Goal: Transaction & Acquisition: Purchase product/service

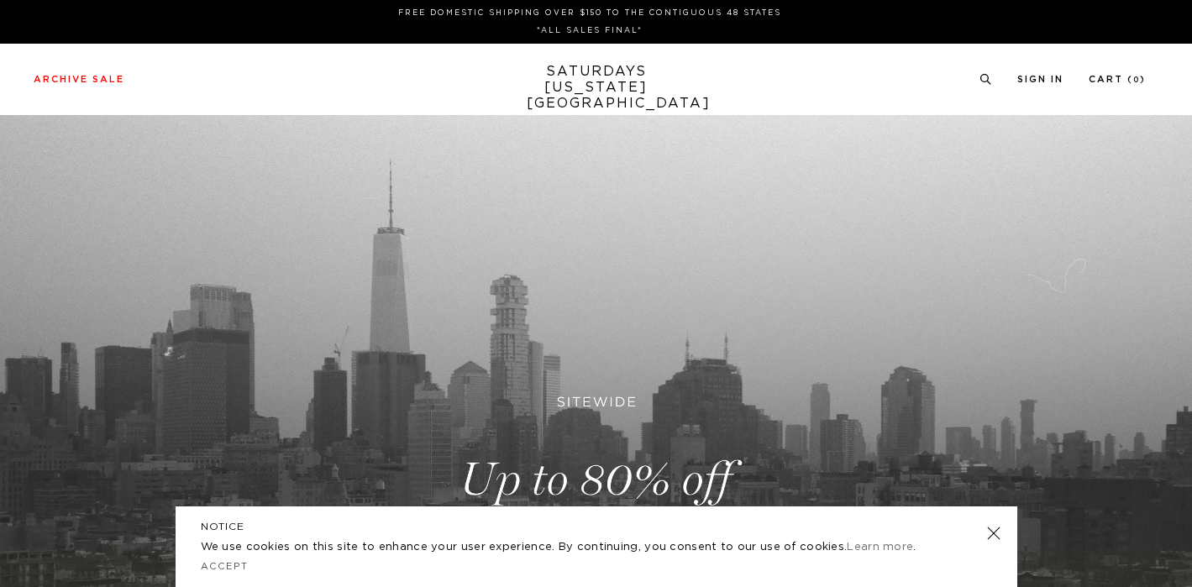
click at [648, 476] on link at bounding box center [596, 480] width 1192 height 730
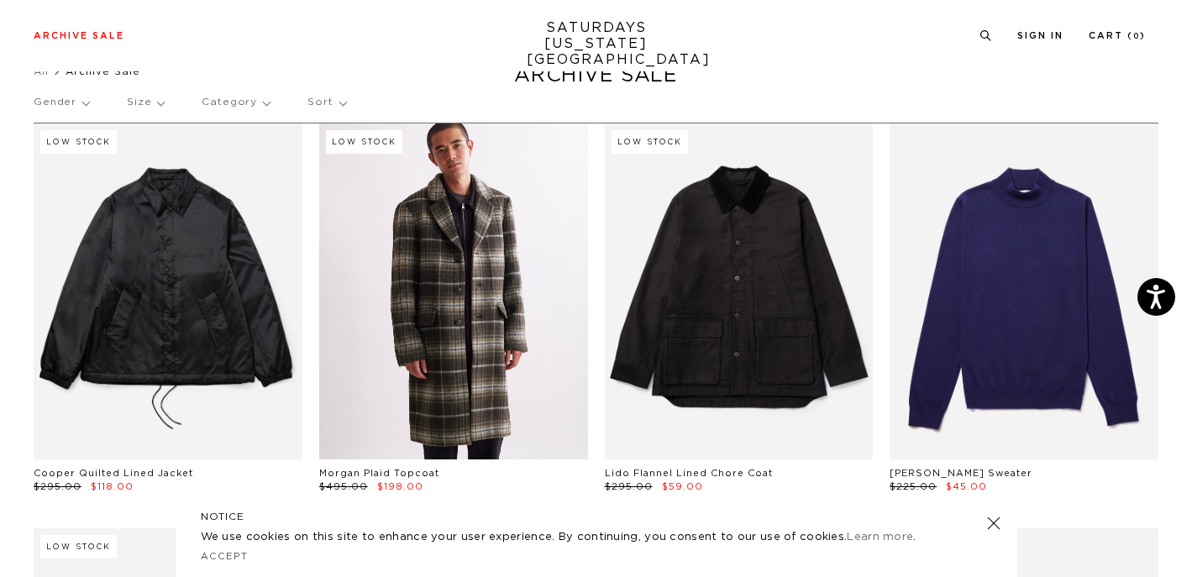
scroll to position [51, 4]
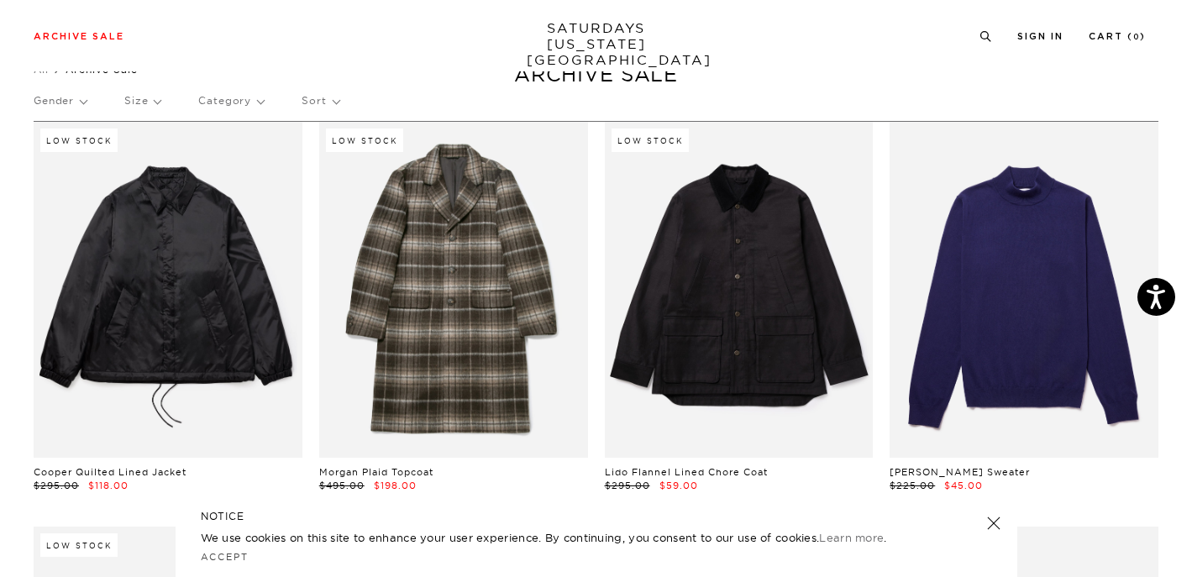
click at [76, 104] on p "Gender" at bounding box center [60, 100] width 53 height 39
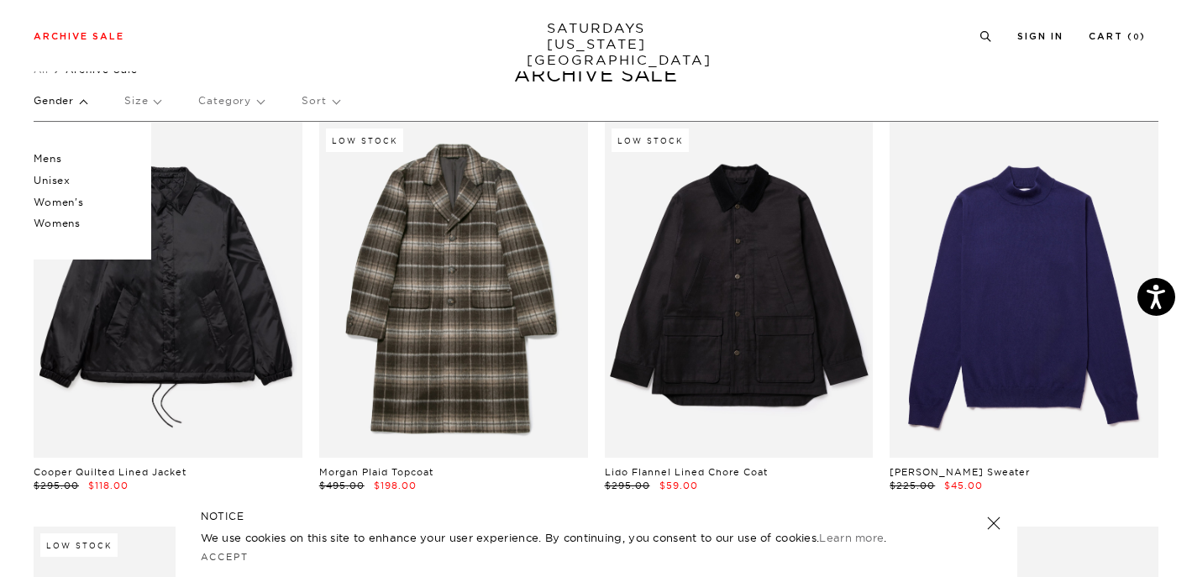
click at [59, 176] on p "Unisex" at bounding box center [84, 181] width 101 height 22
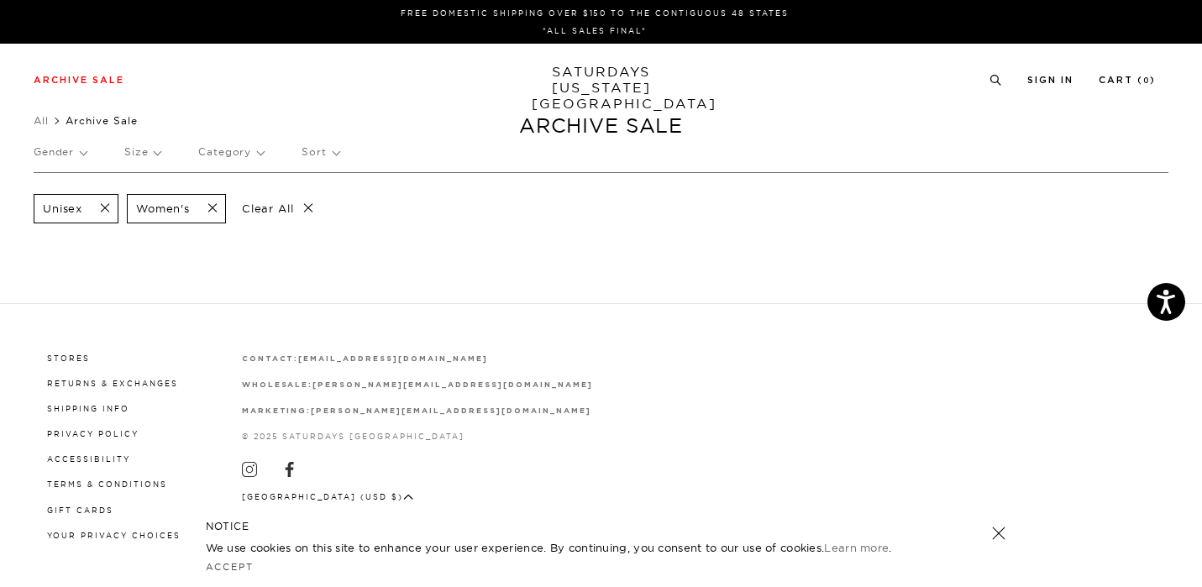
click at [54, 153] on p "Gender" at bounding box center [60, 152] width 53 height 39
click at [60, 272] on p "Womens" at bounding box center [84, 275] width 101 height 22
click at [106, 203] on span at bounding box center [99, 209] width 35 height 16
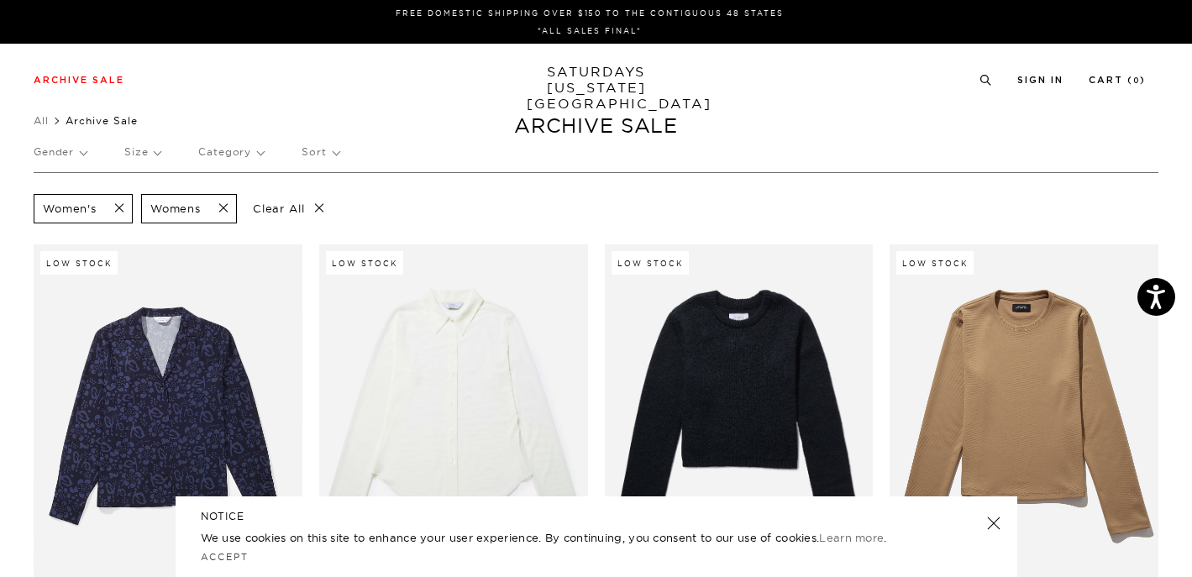
click at [228, 202] on span at bounding box center [218, 209] width 35 height 16
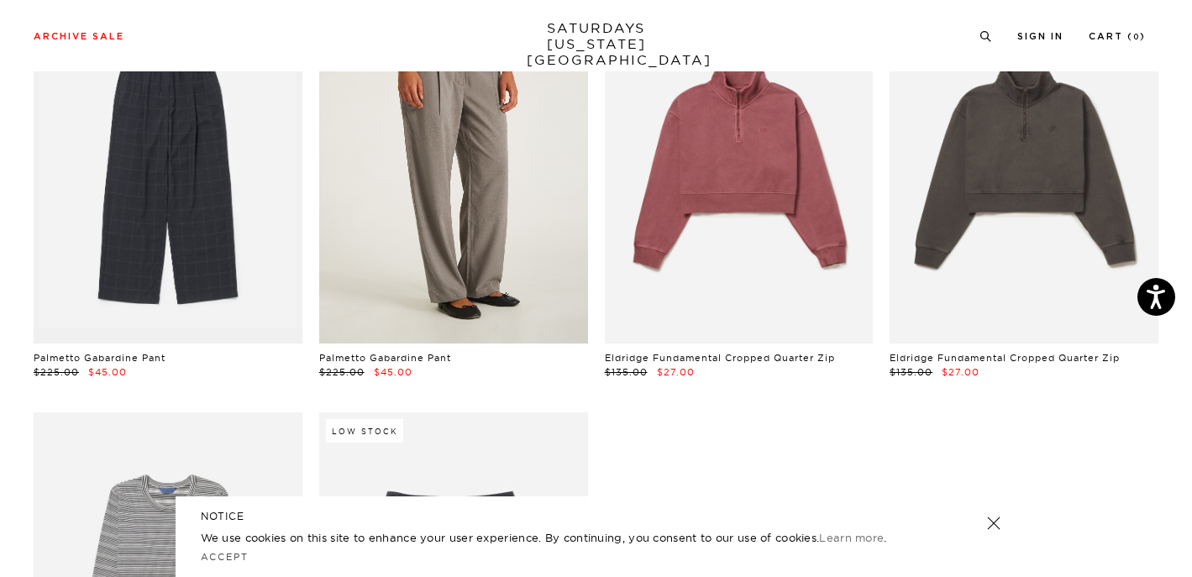
scroll to position [642, 0]
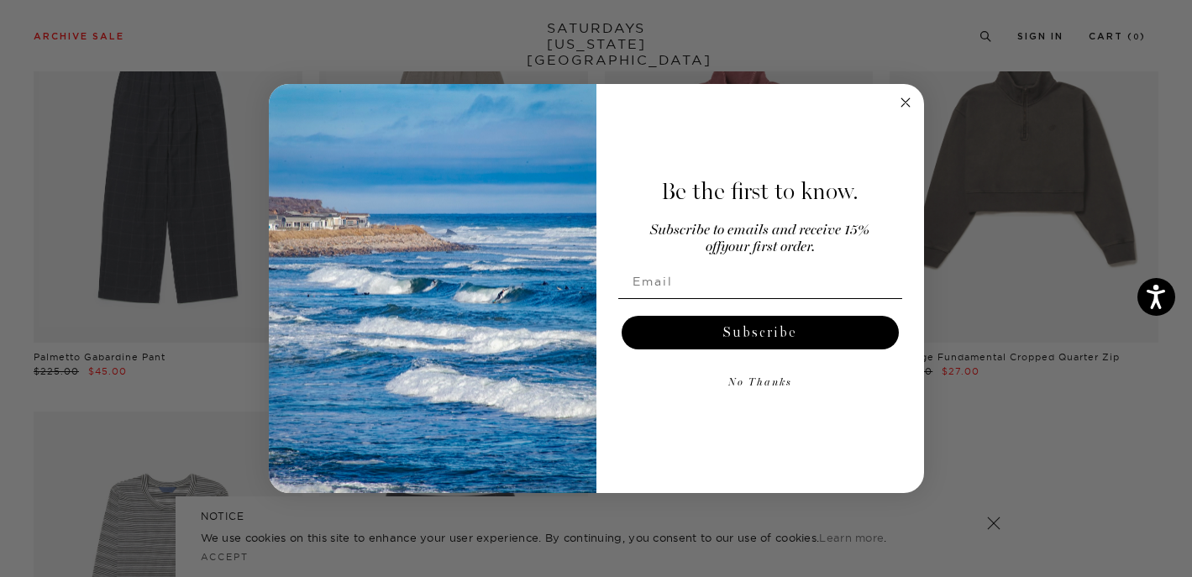
click at [908, 98] on circle "Close dialog" at bounding box center [904, 101] width 19 height 19
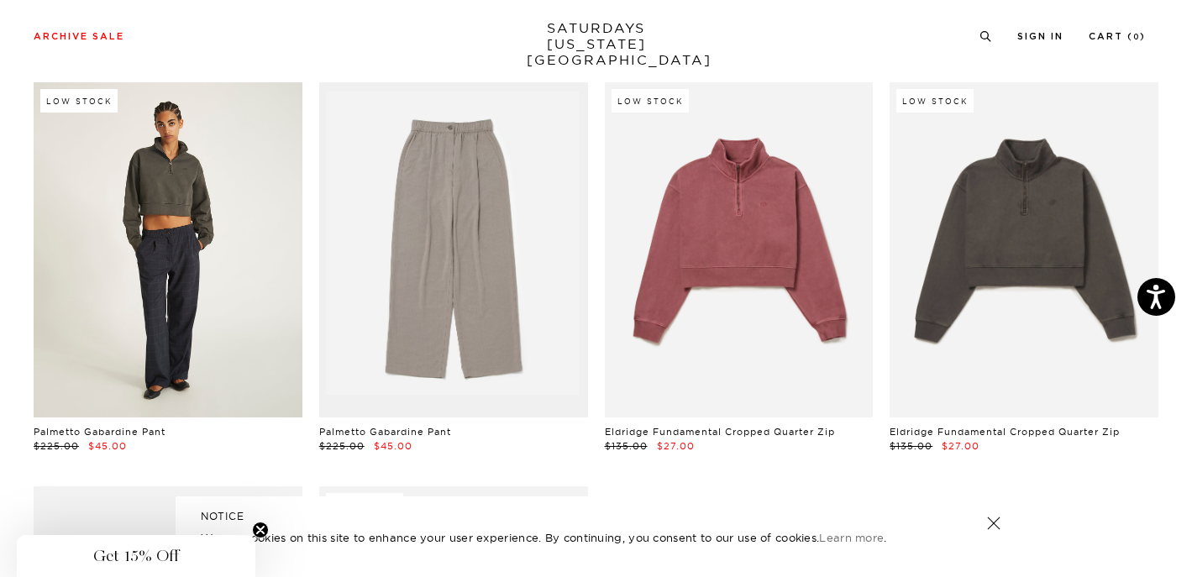
scroll to position [73, 2]
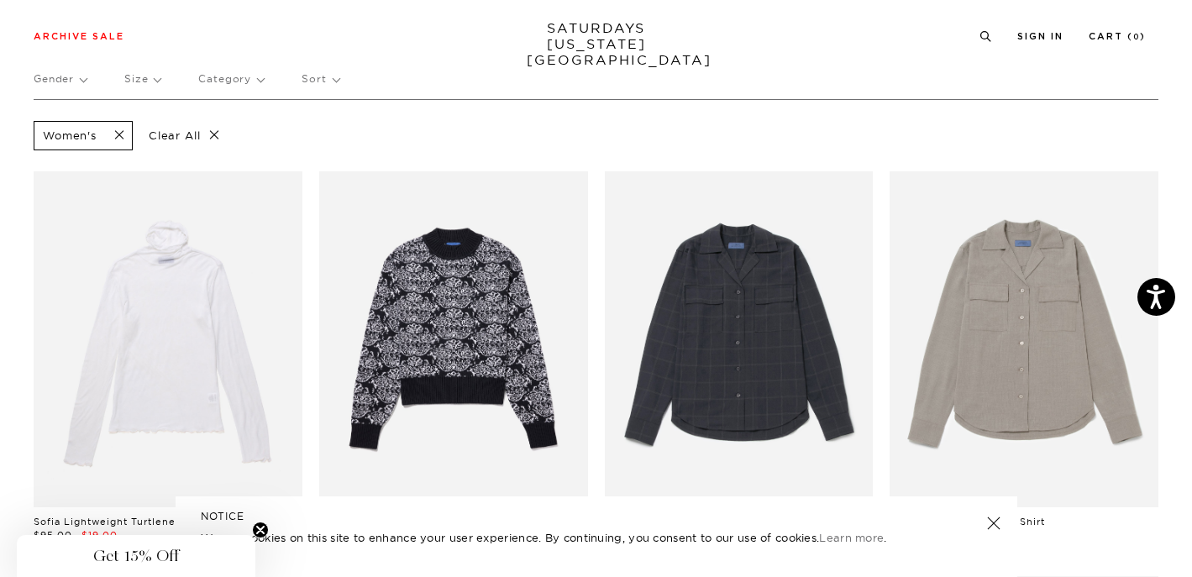
click at [124, 141] on span at bounding box center [114, 136] width 35 height 16
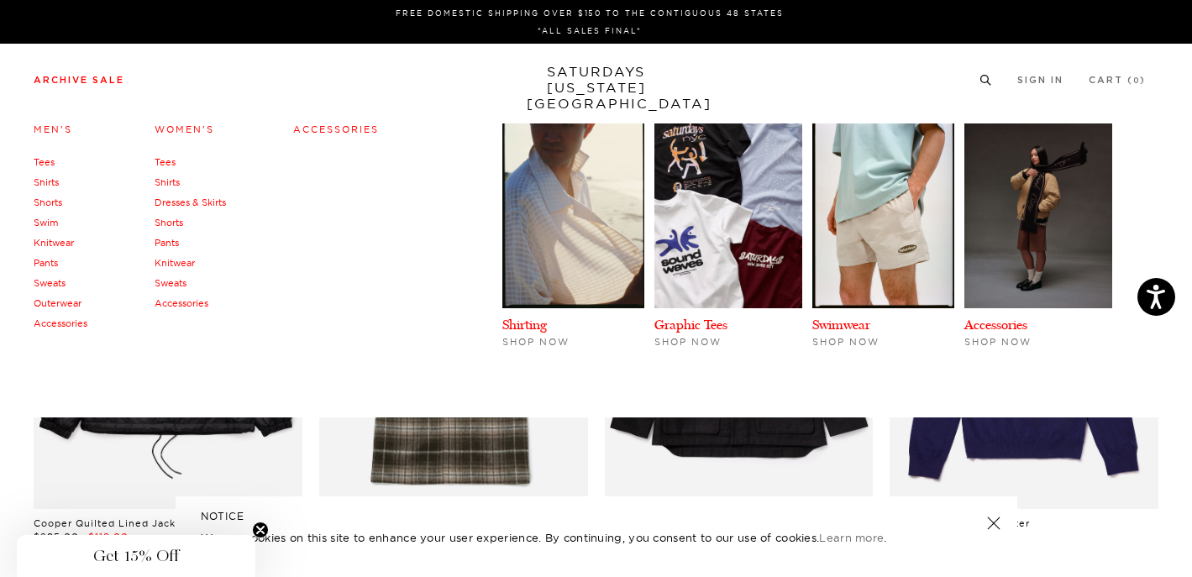
click at [177, 128] on link "Women's" at bounding box center [185, 129] width 60 height 12
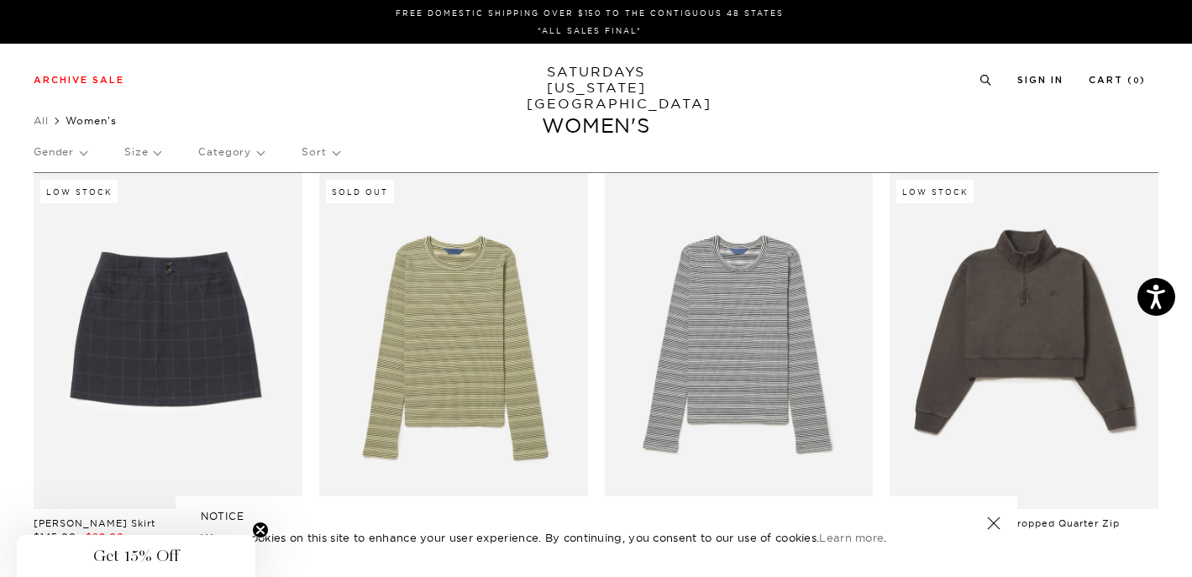
scroll to position [0, 2]
click at [77, 155] on p "Gender" at bounding box center [60, 152] width 53 height 39
click at [70, 228] on p "Womens" at bounding box center [84, 232] width 101 height 22
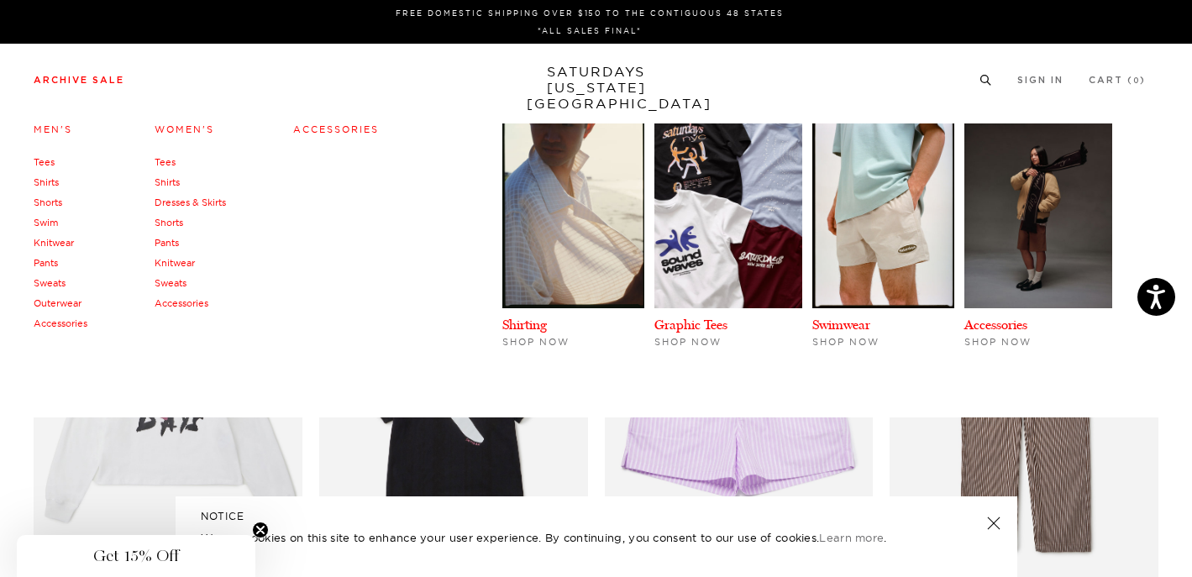
click at [50, 82] on link "Archive Sale" at bounding box center [79, 80] width 91 height 9
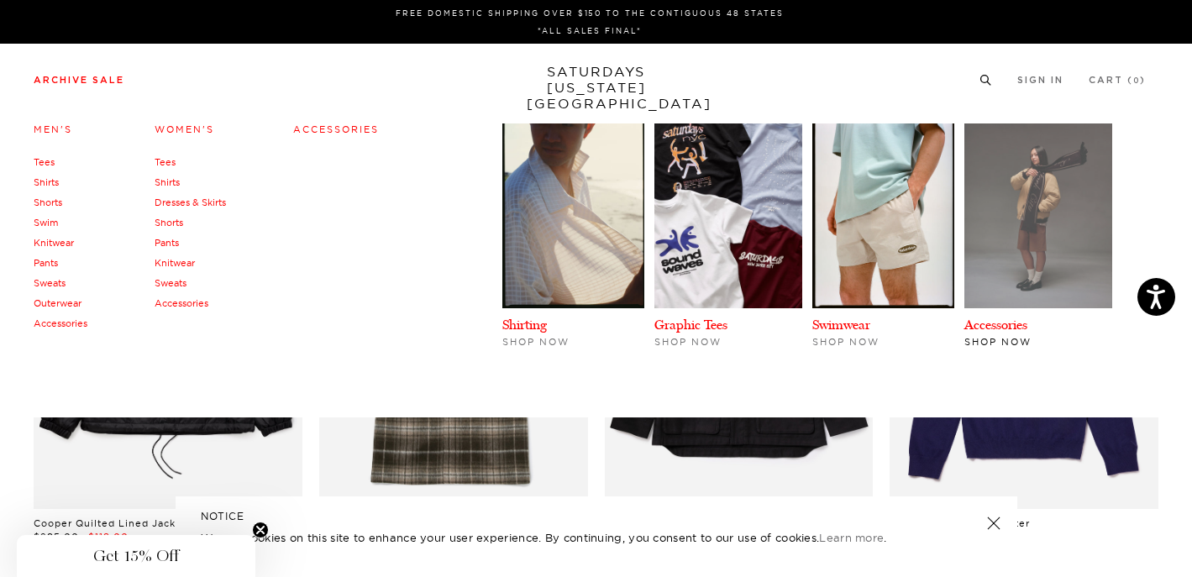
click at [1064, 211] on img at bounding box center [1038, 215] width 148 height 185
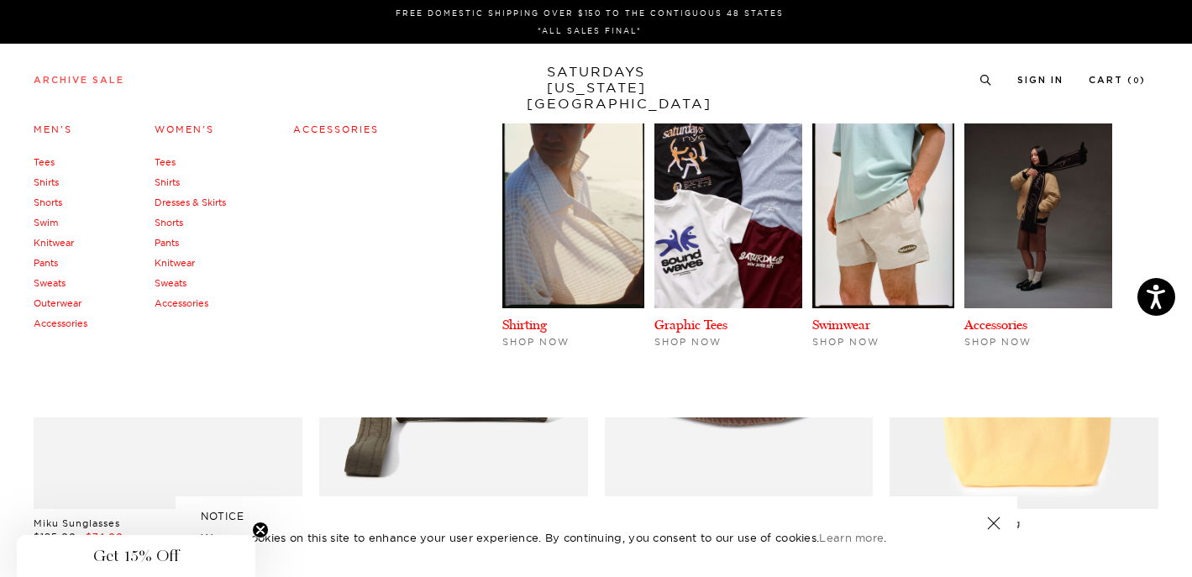
click at [60, 81] on link "Archive Sale" at bounding box center [79, 80] width 91 height 9
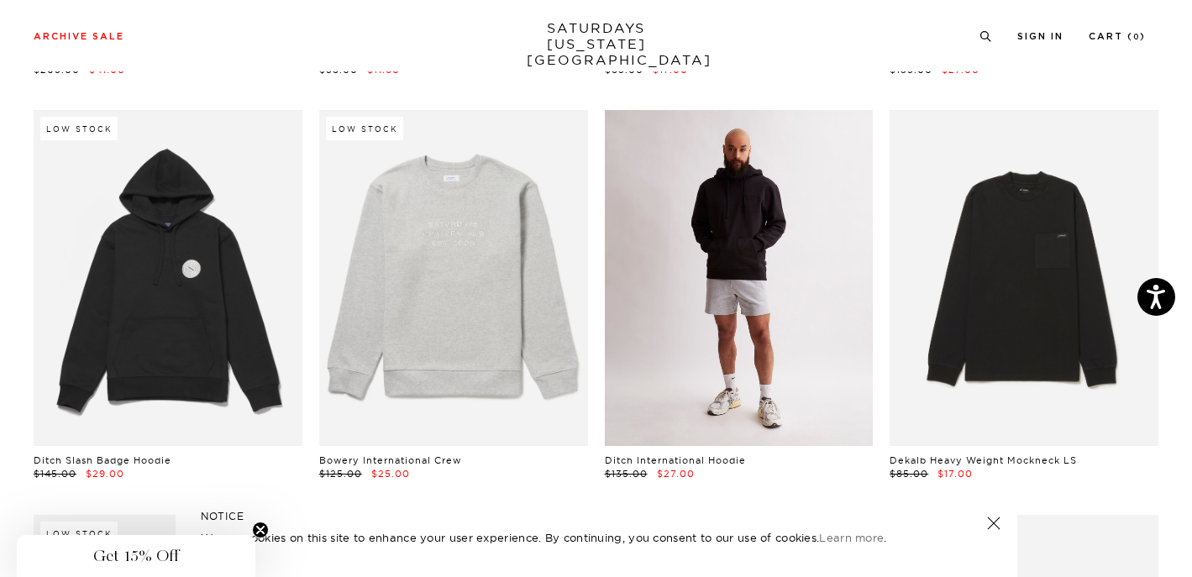
scroll to position [7764, 0]
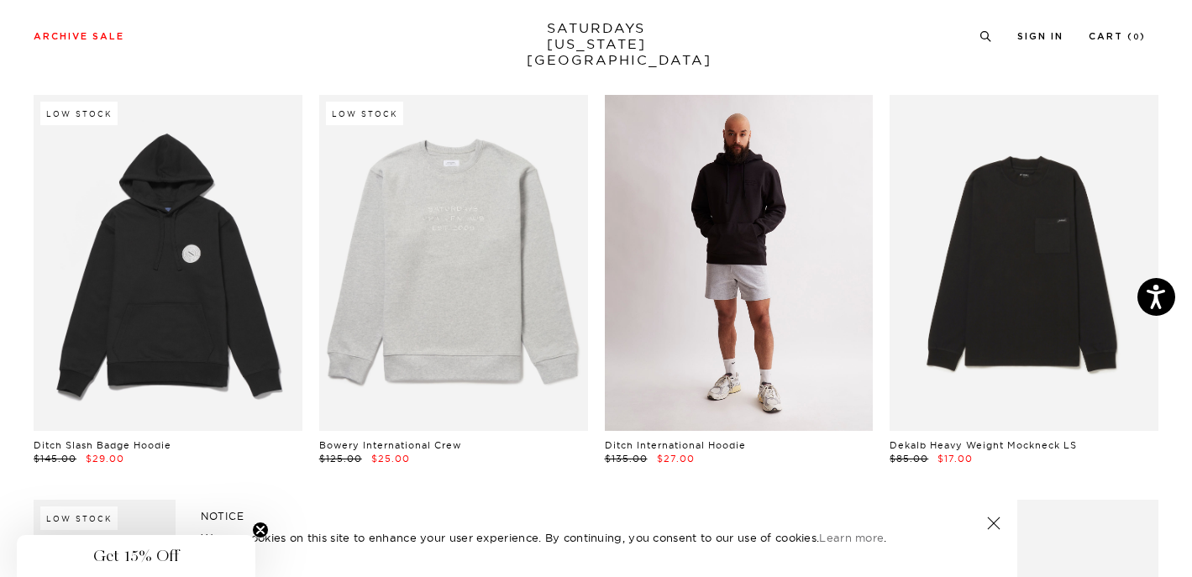
click at [773, 301] on link at bounding box center [739, 263] width 269 height 336
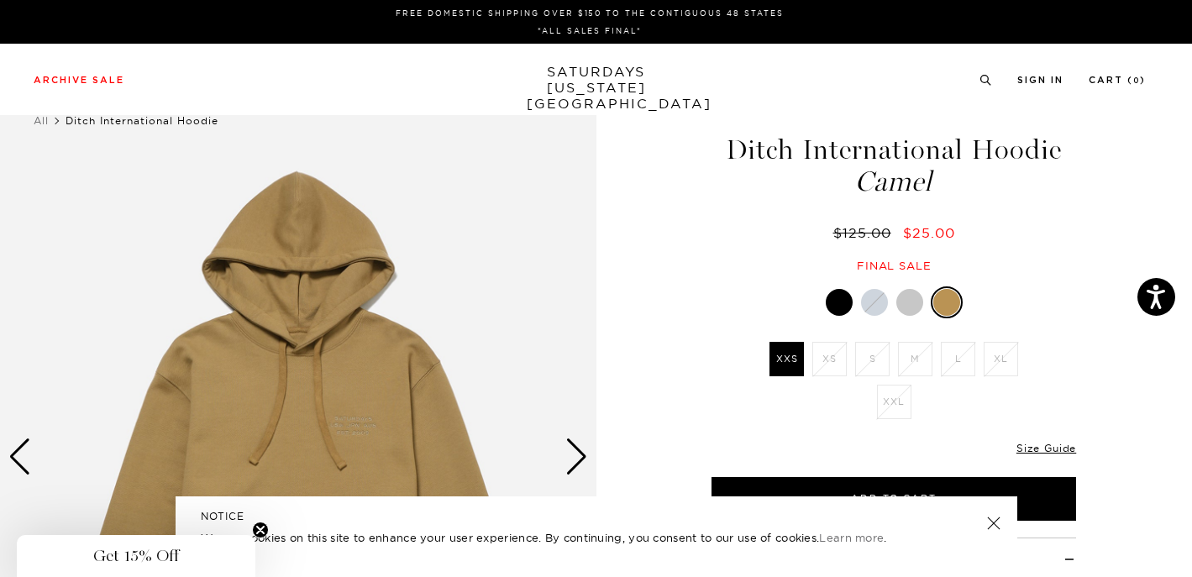
click at [901, 299] on div at bounding box center [909, 302] width 27 height 27
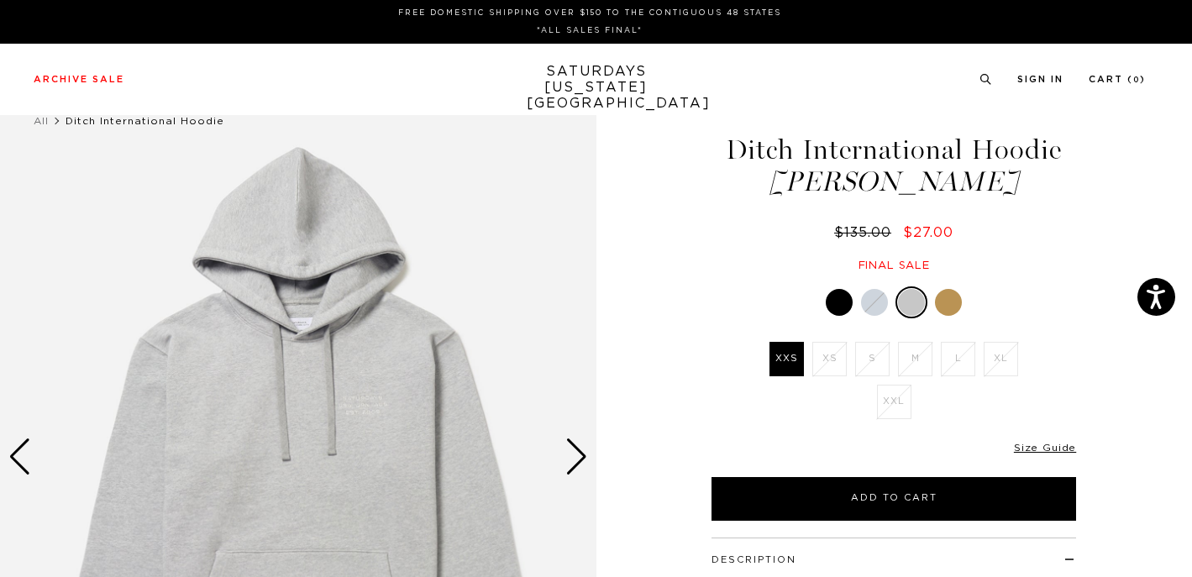
click at [837, 299] on div at bounding box center [839, 302] width 27 height 27
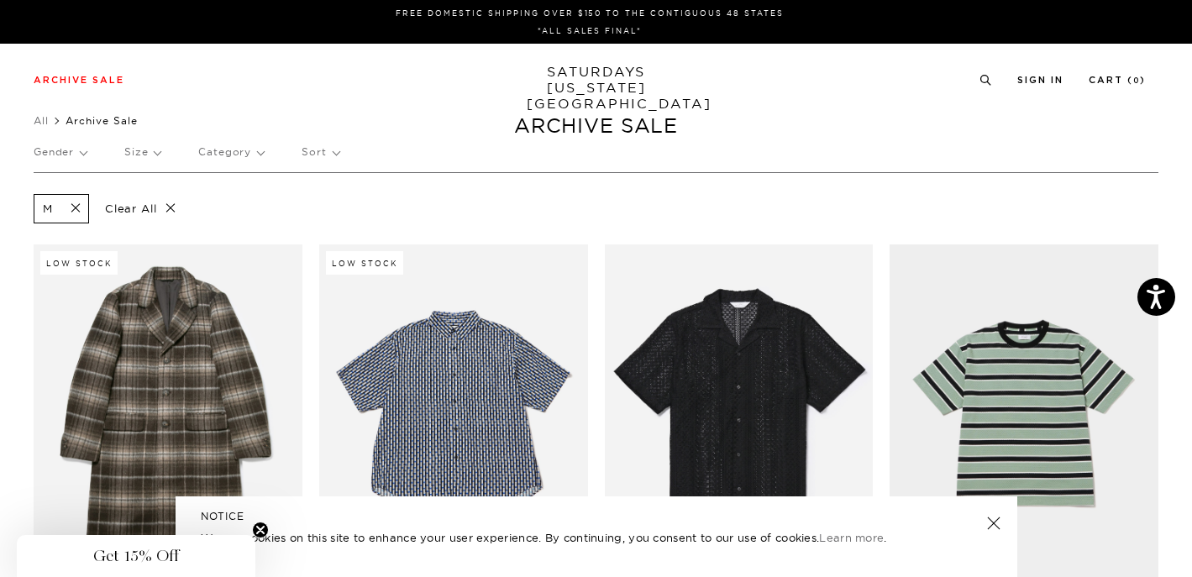
click at [141, 154] on p "Size" at bounding box center [142, 152] width 36 height 39
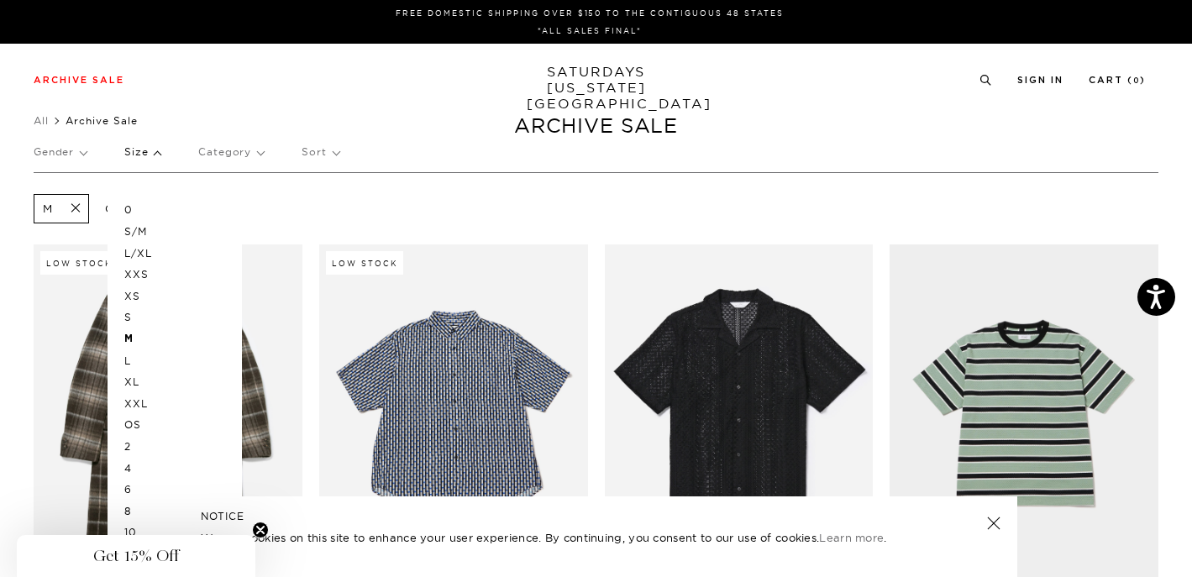
click at [128, 319] on p "S" at bounding box center [174, 318] width 101 height 22
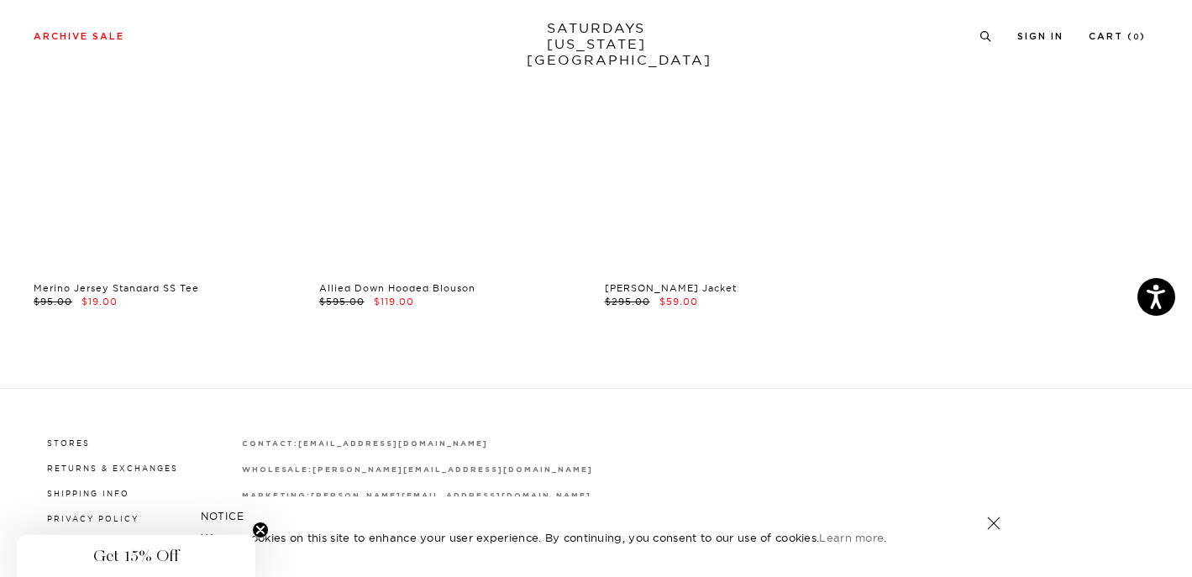
scroll to position [9450, 0]
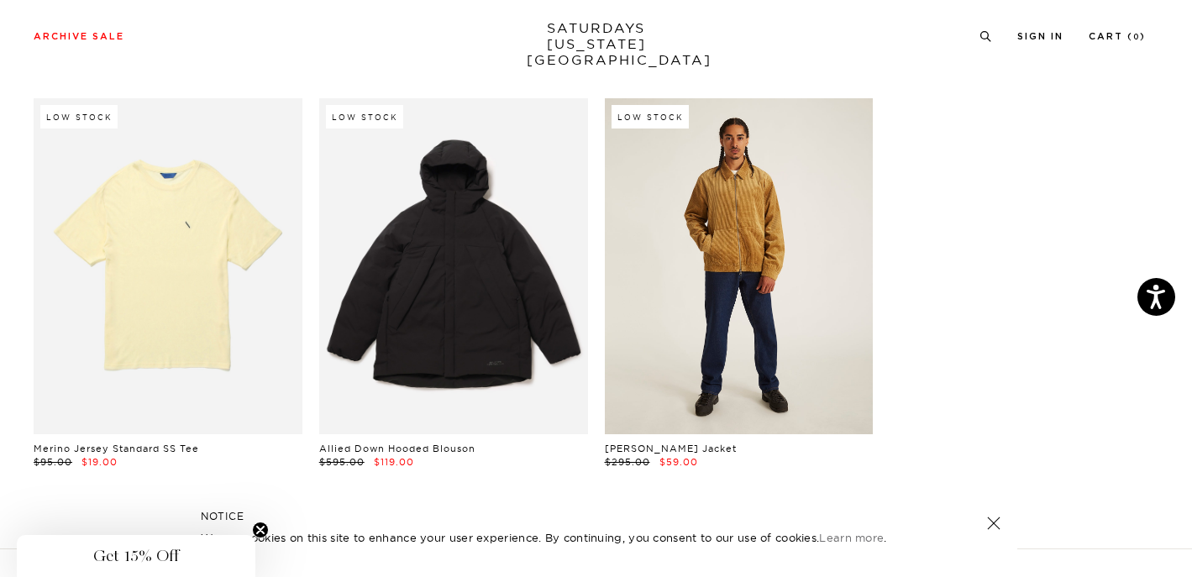
click at [728, 296] on link at bounding box center [739, 266] width 269 height 336
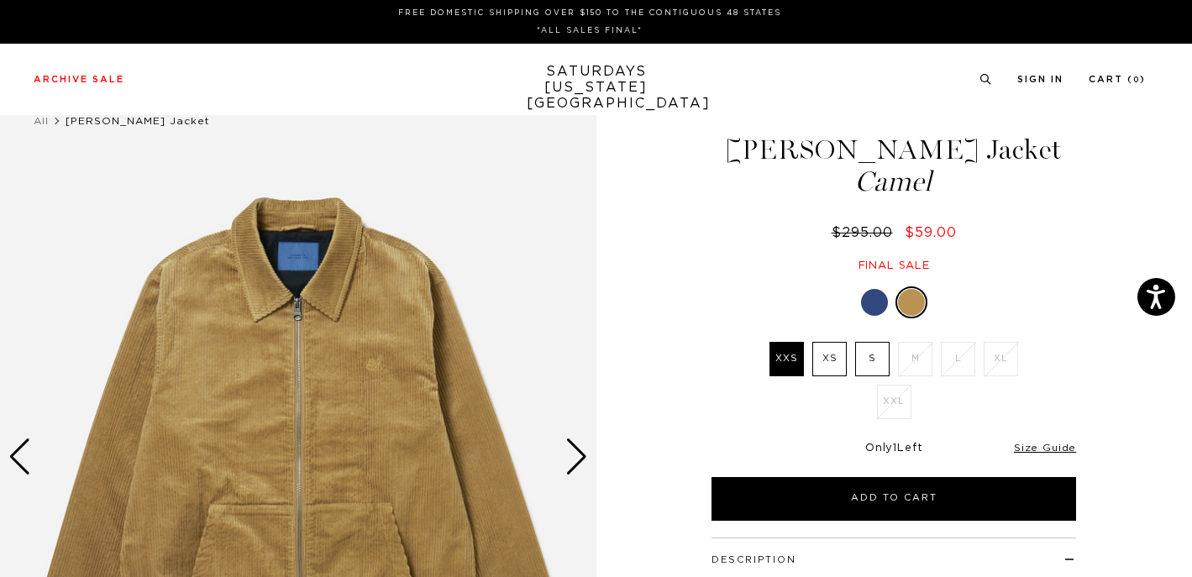
click at [873, 304] on div at bounding box center [874, 302] width 27 height 27
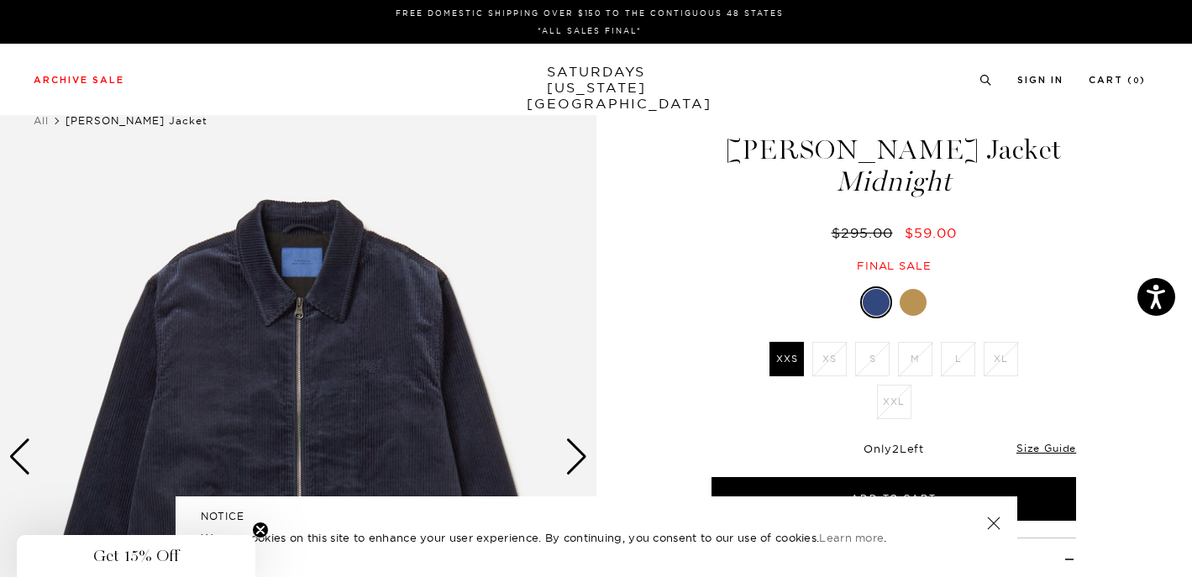
click at [908, 305] on div at bounding box center [912, 302] width 27 height 27
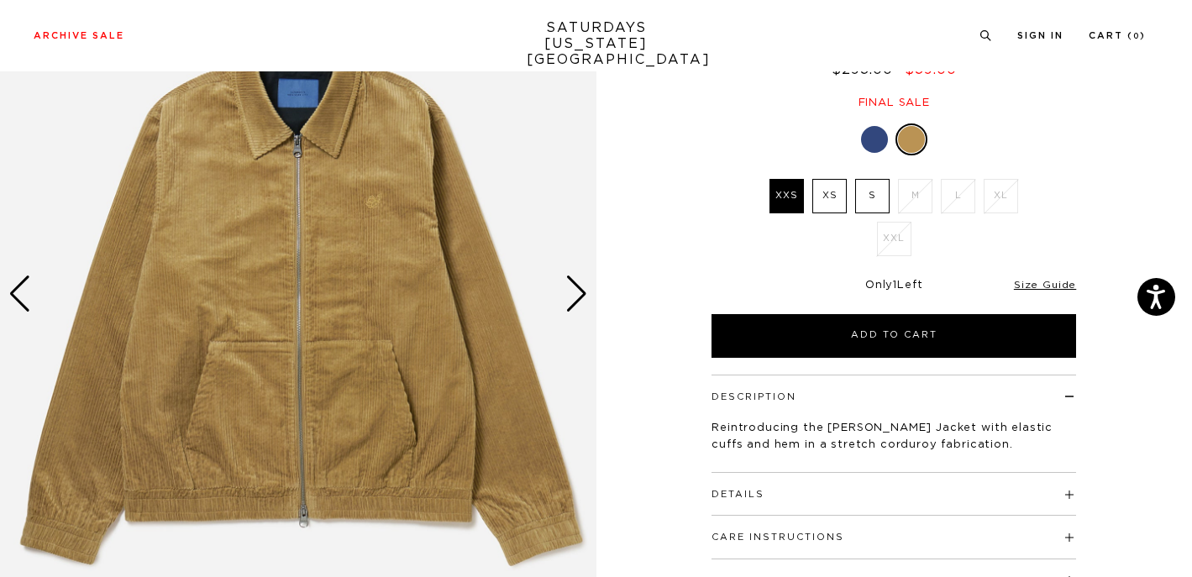
scroll to position [180, 0]
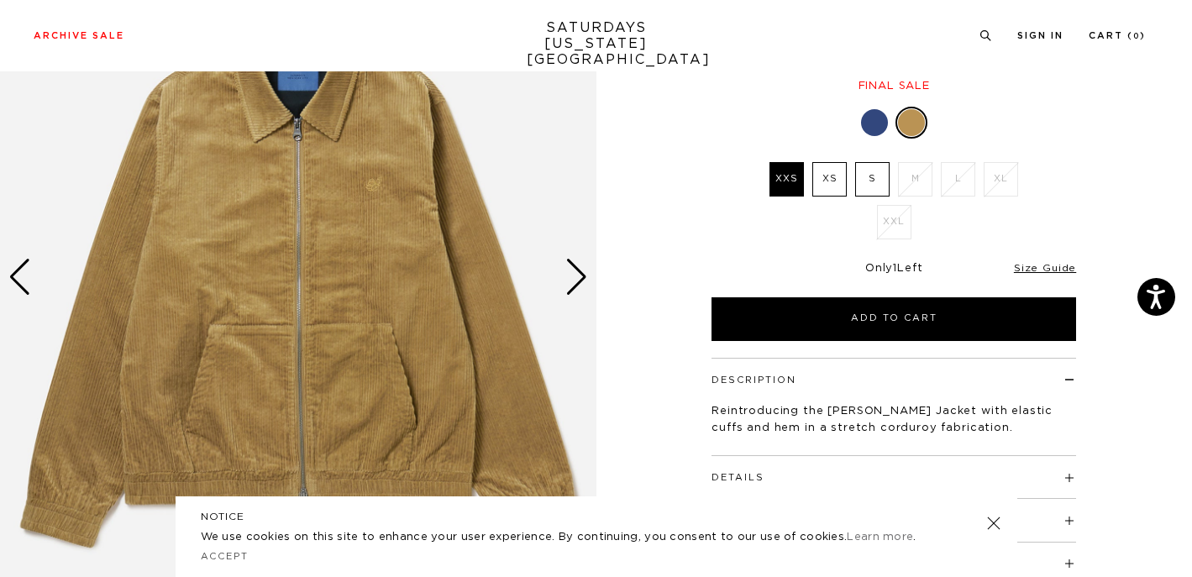
click at [565, 274] on div "Next slide" at bounding box center [576, 277] width 23 height 37
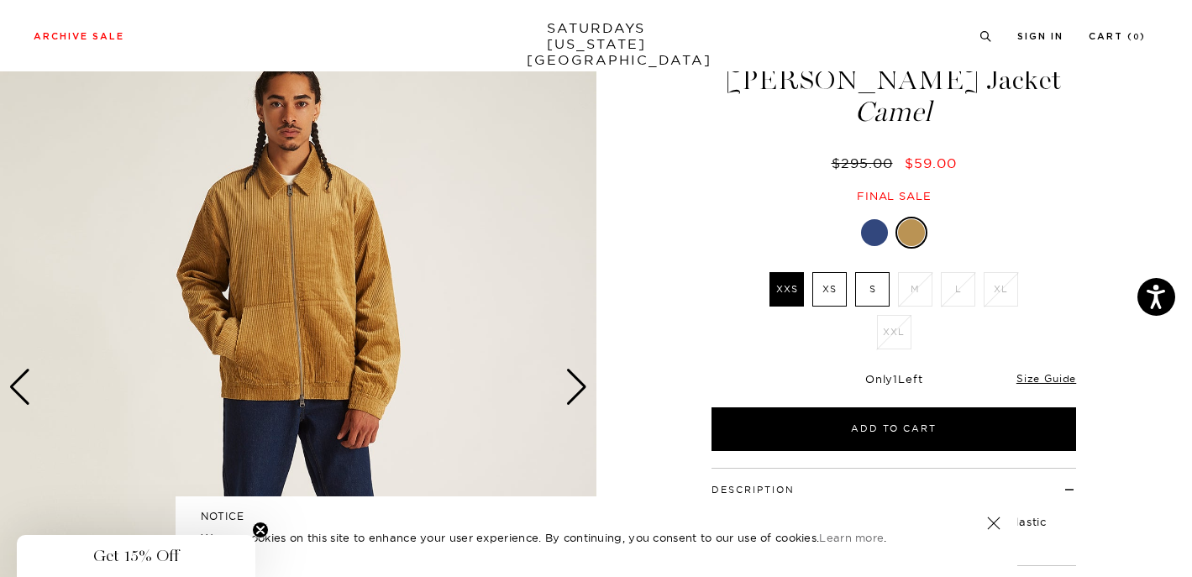
scroll to position [70, 2]
click at [574, 385] on div "Next slide" at bounding box center [576, 387] width 23 height 37
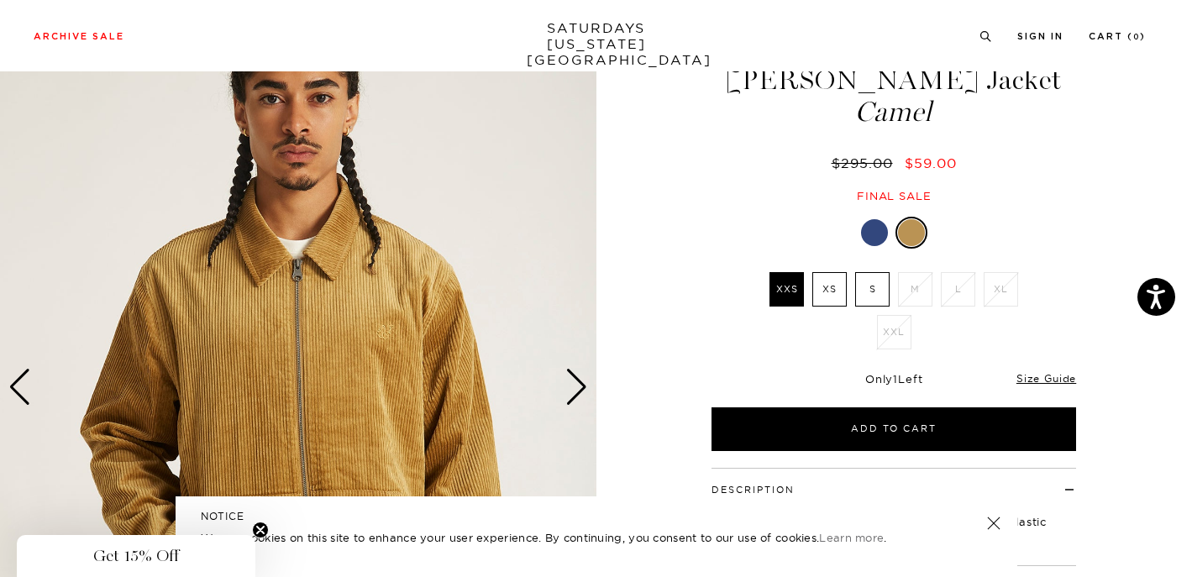
click at [574, 385] on div "Next slide" at bounding box center [576, 387] width 23 height 37
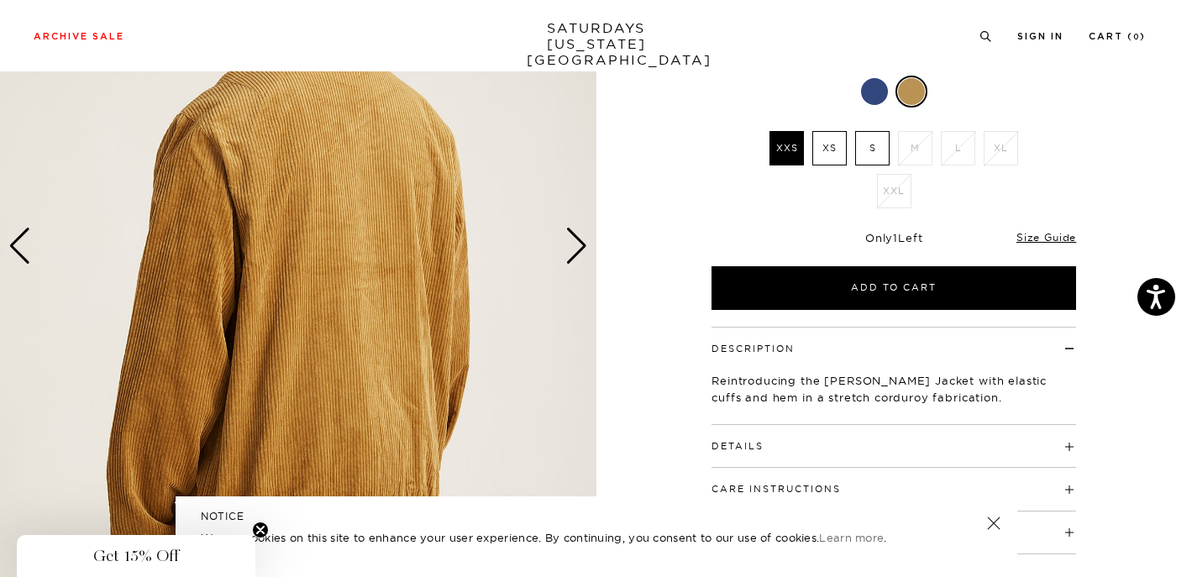
scroll to position [254, 2]
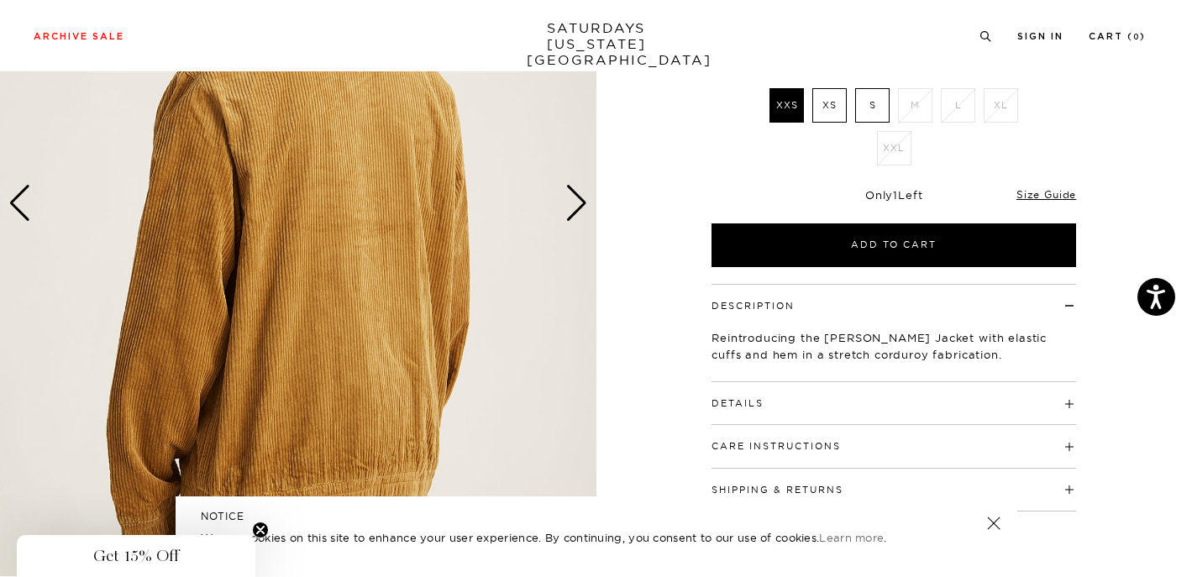
click at [864, 107] on label "S" at bounding box center [872, 105] width 34 height 34
click at [0, 0] on input "S" at bounding box center [0, 0] width 0 height 0
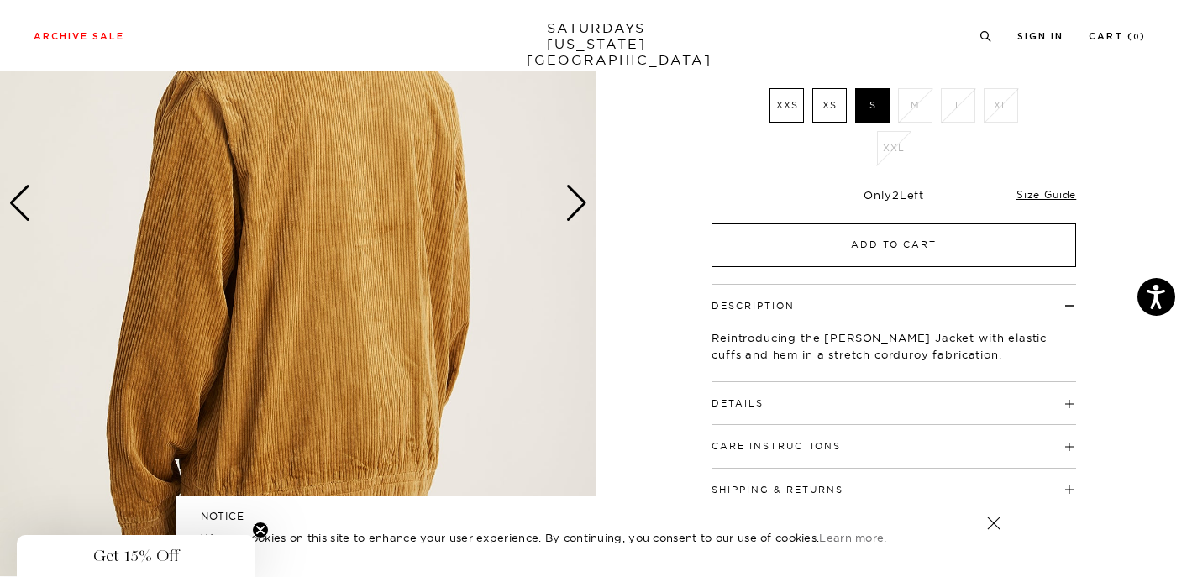
click at [836, 242] on button "Add to Cart" at bounding box center [893, 245] width 364 height 44
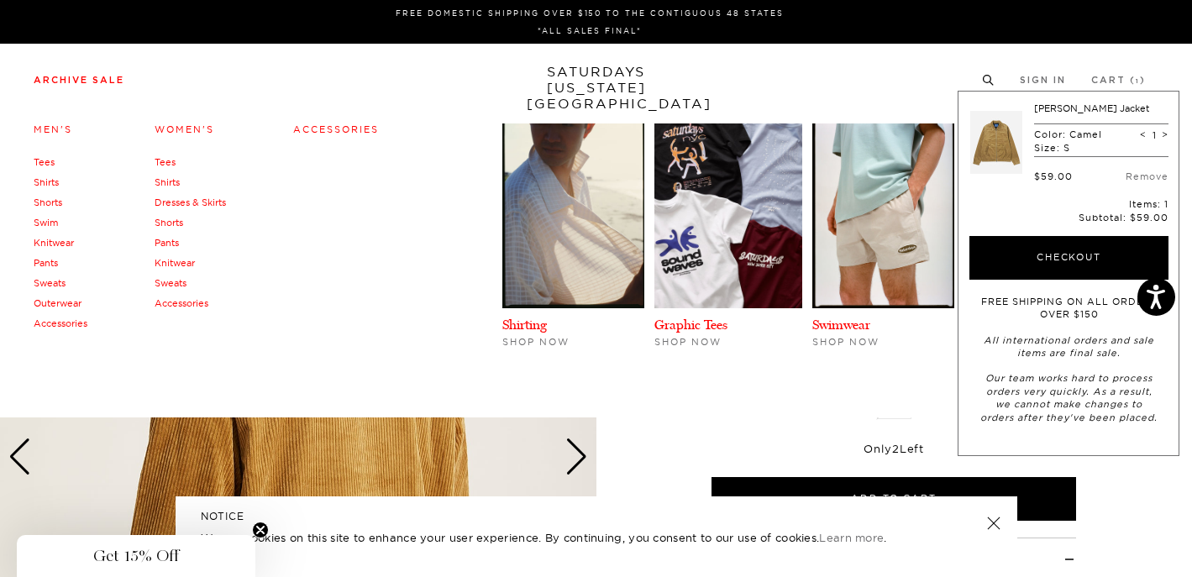
scroll to position [0, 2]
click at [49, 280] on link "Sweats" at bounding box center [50, 283] width 32 height 12
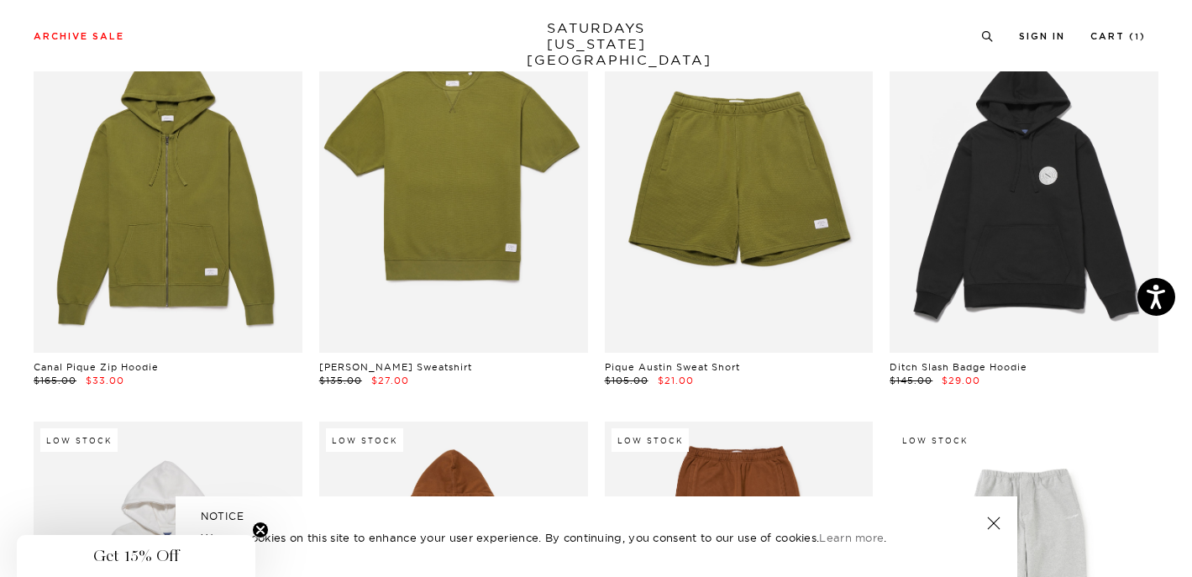
scroll to position [155, 0]
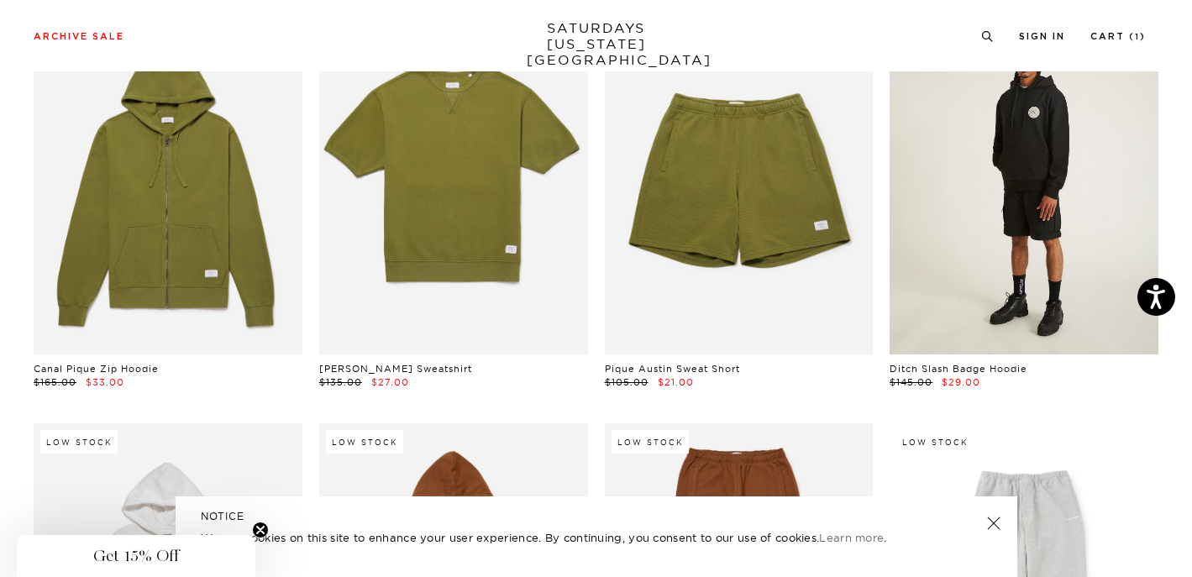
click at [1045, 304] on link at bounding box center [1023, 186] width 269 height 336
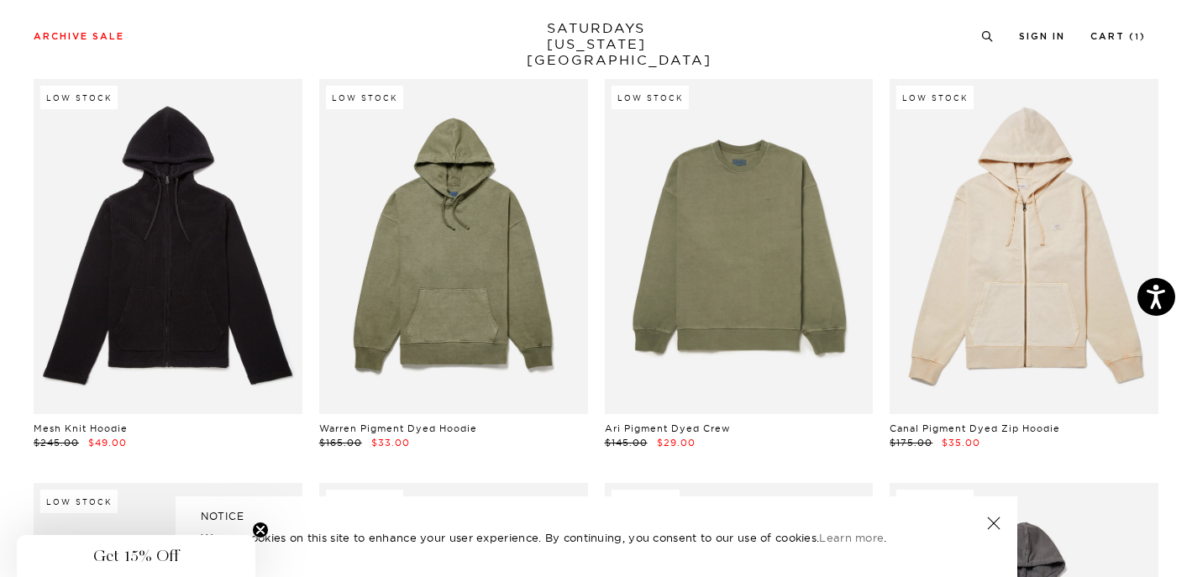
scroll to position [907, 0]
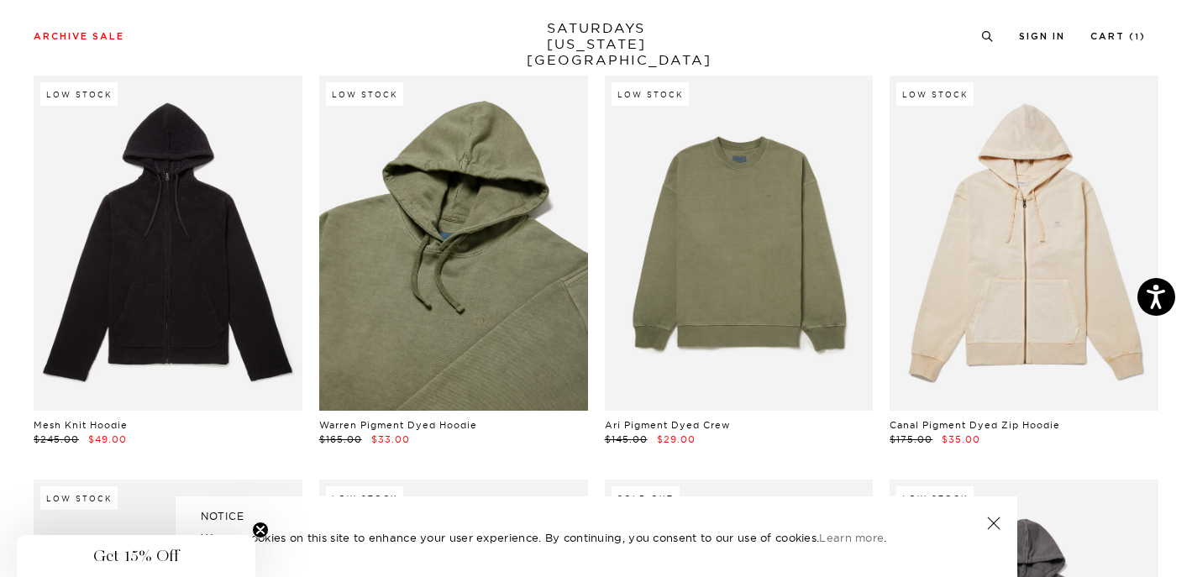
click at [431, 361] on link at bounding box center [453, 244] width 269 height 336
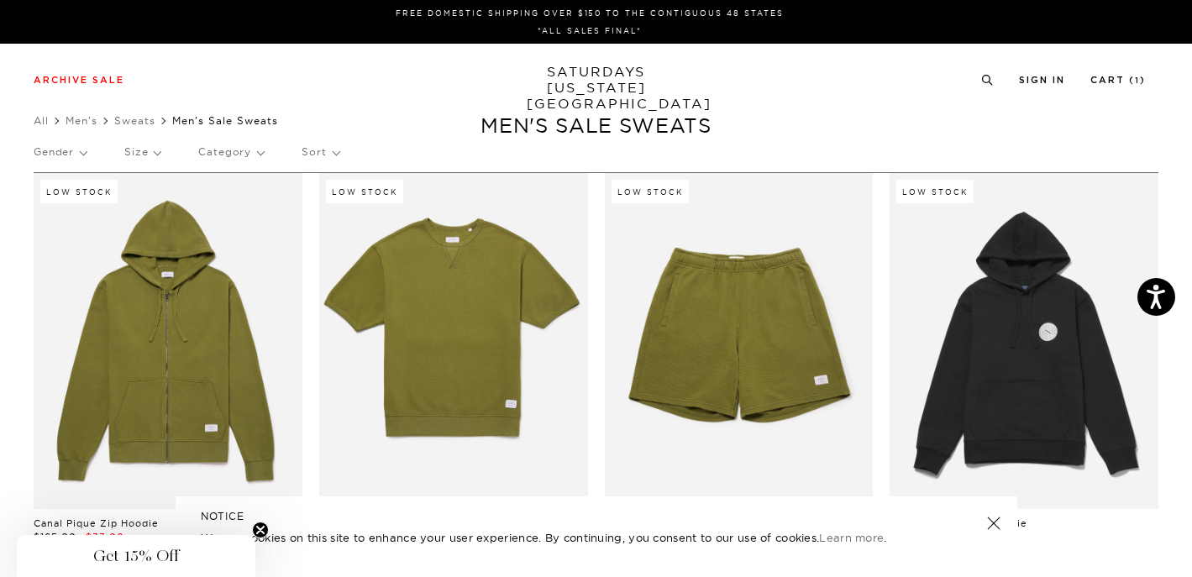
scroll to position [0, 0]
click at [155, 155] on p "Size" at bounding box center [142, 152] width 36 height 39
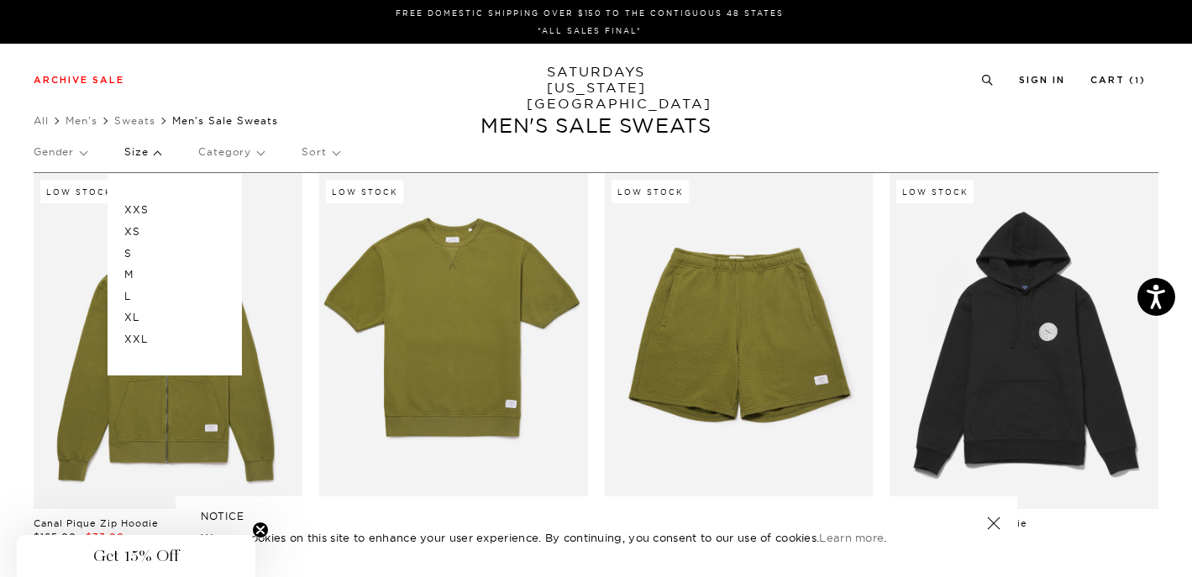
click at [138, 268] on p "M" at bounding box center [174, 275] width 101 height 22
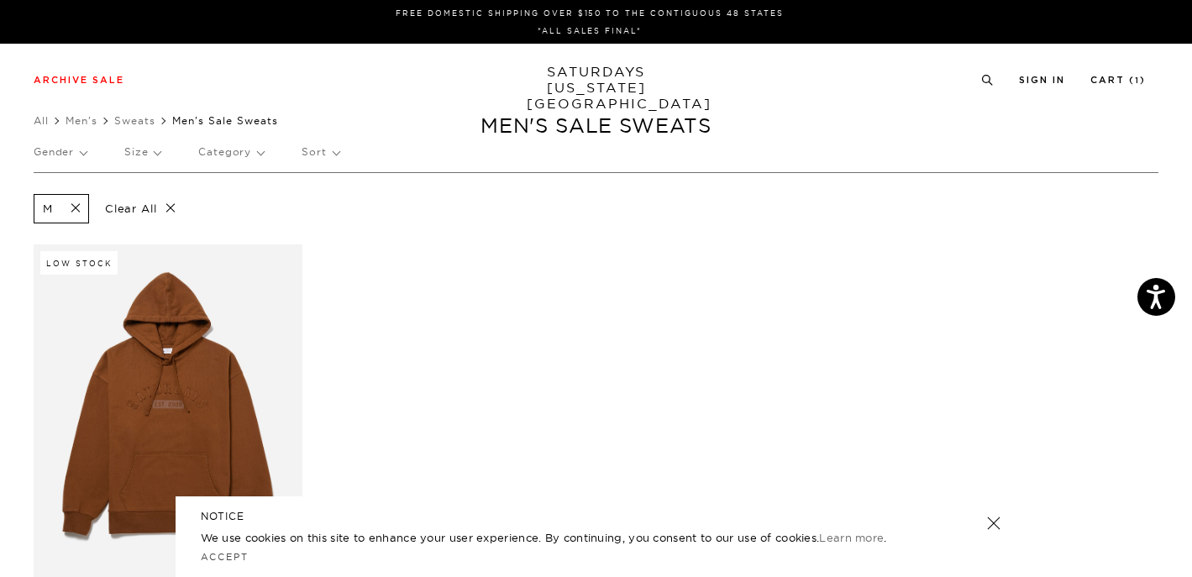
click at [136, 149] on p "Size" at bounding box center [142, 152] width 36 height 39
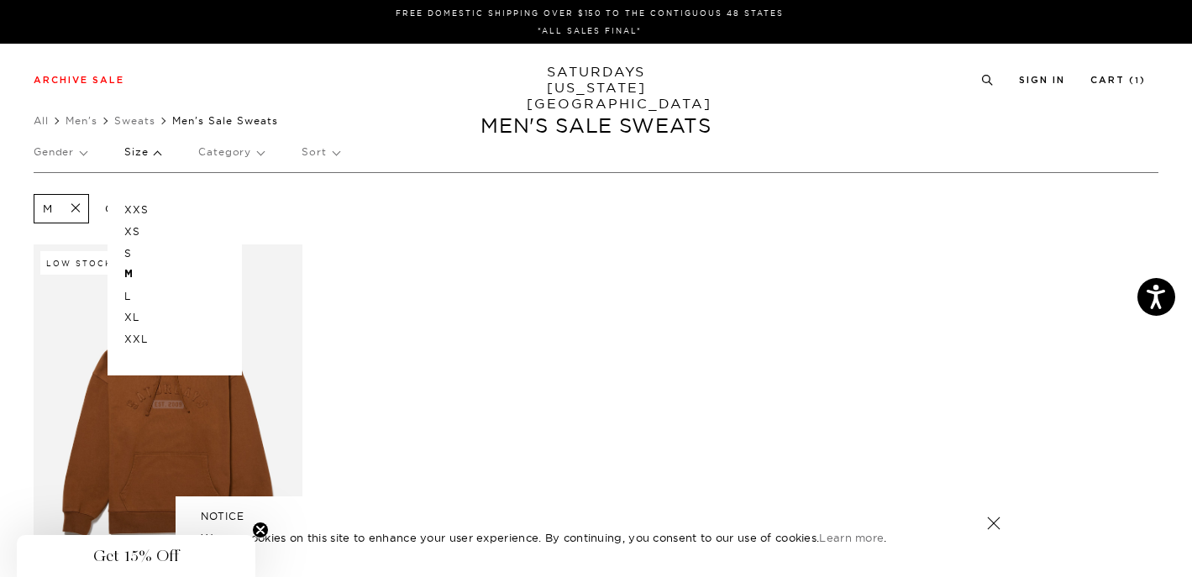
click at [131, 253] on p "S" at bounding box center [174, 254] width 101 height 22
